Goal: Task Accomplishment & Management: Use online tool/utility

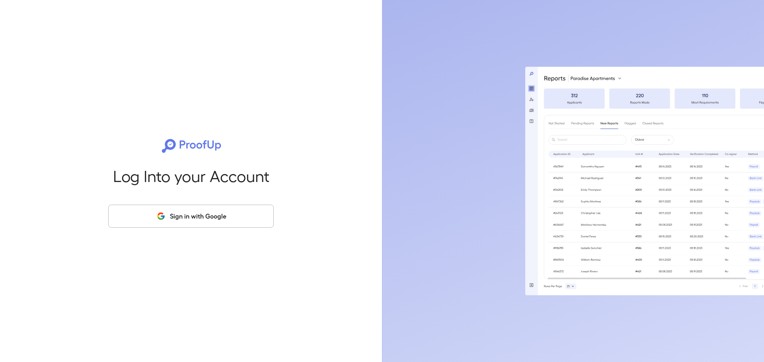
click at [167, 212] on button "Sign in with Google" at bounding box center [191, 216] width 166 height 23
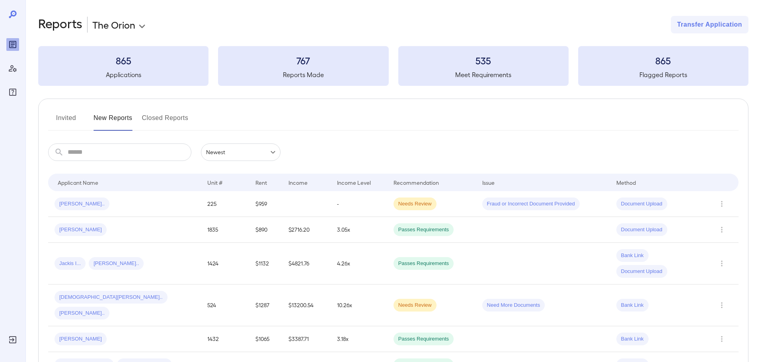
click at [67, 116] on button "Invited" at bounding box center [66, 121] width 36 height 19
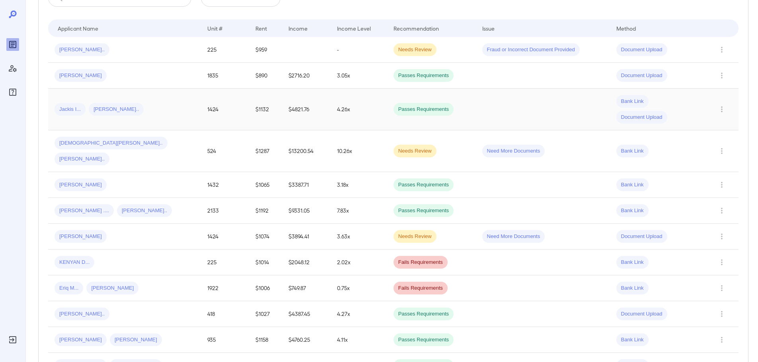
scroll to position [159, 0]
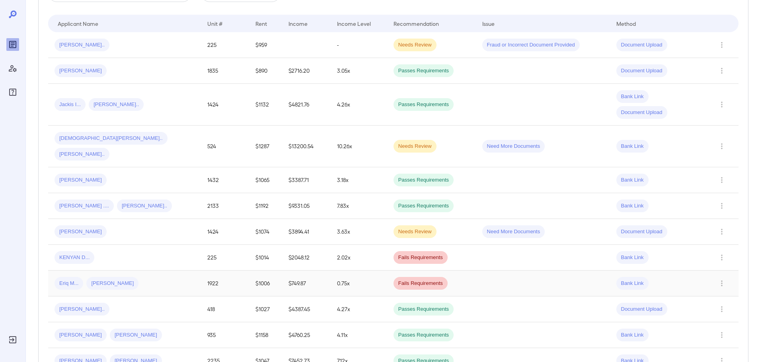
click at [149, 277] on div "Eriq M... [PERSON_NAME].." at bounding box center [125, 283] width 140 height 13
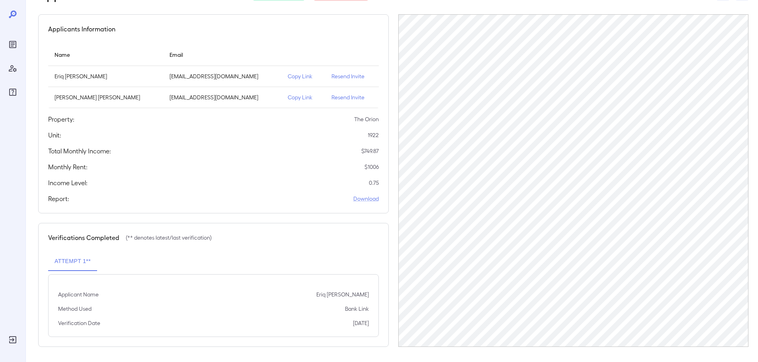
scroll to position [58, 0]
click at [288, 74] on p "Copy Link" at bounding box center [303, 76] width 31 height 8
click at [288, 77] on p "Copy Link" at bounding box center [303, 76] width 31 height 8
